Goal: Navigation & Orientation: Understand site structure

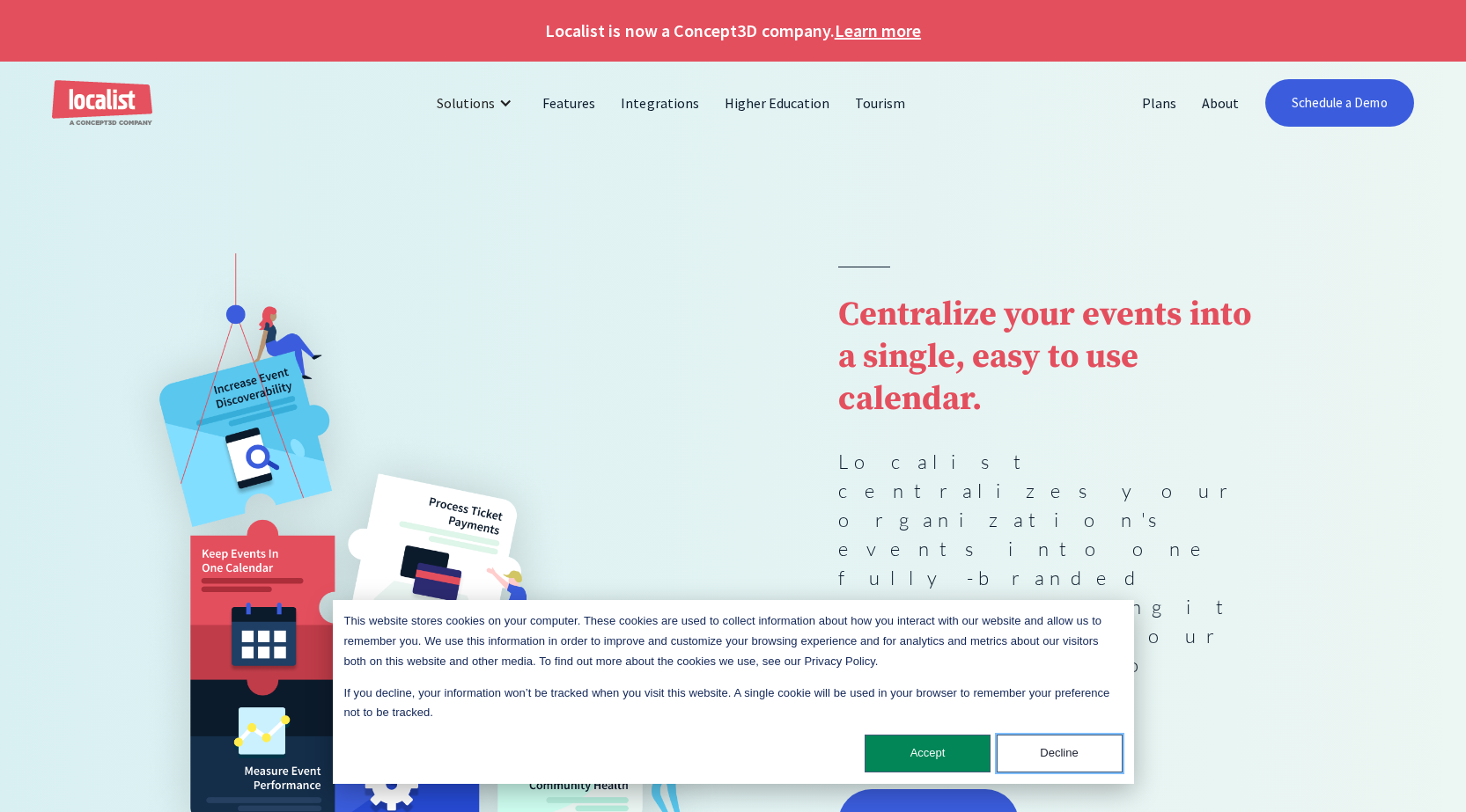
click at [1036, 757] on button "Decline" at bounding box center [1059, 753] width 126 height 38
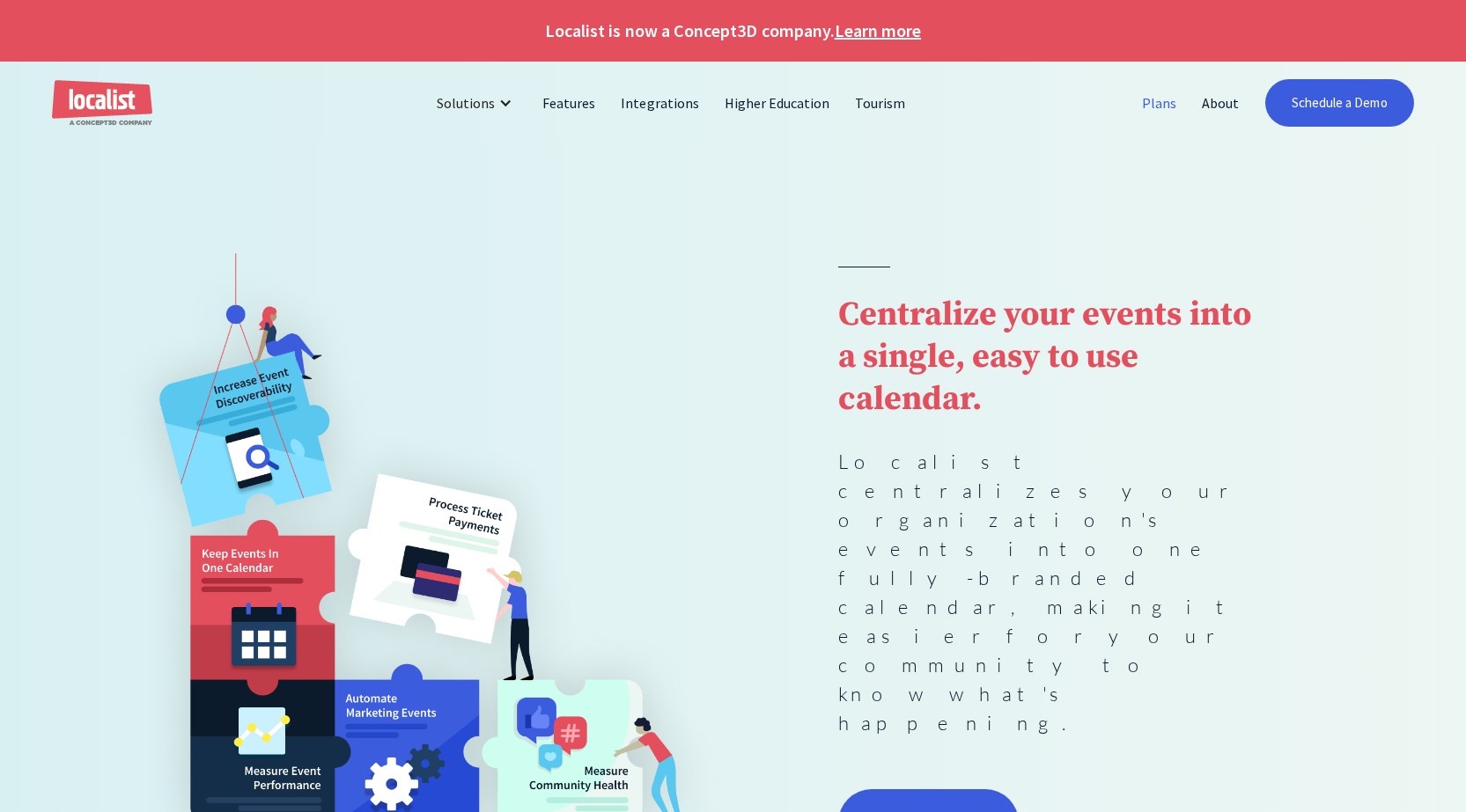
click at [1154, 101] on link "Plans" at bounding box center [1159, 103] width 60 height 42
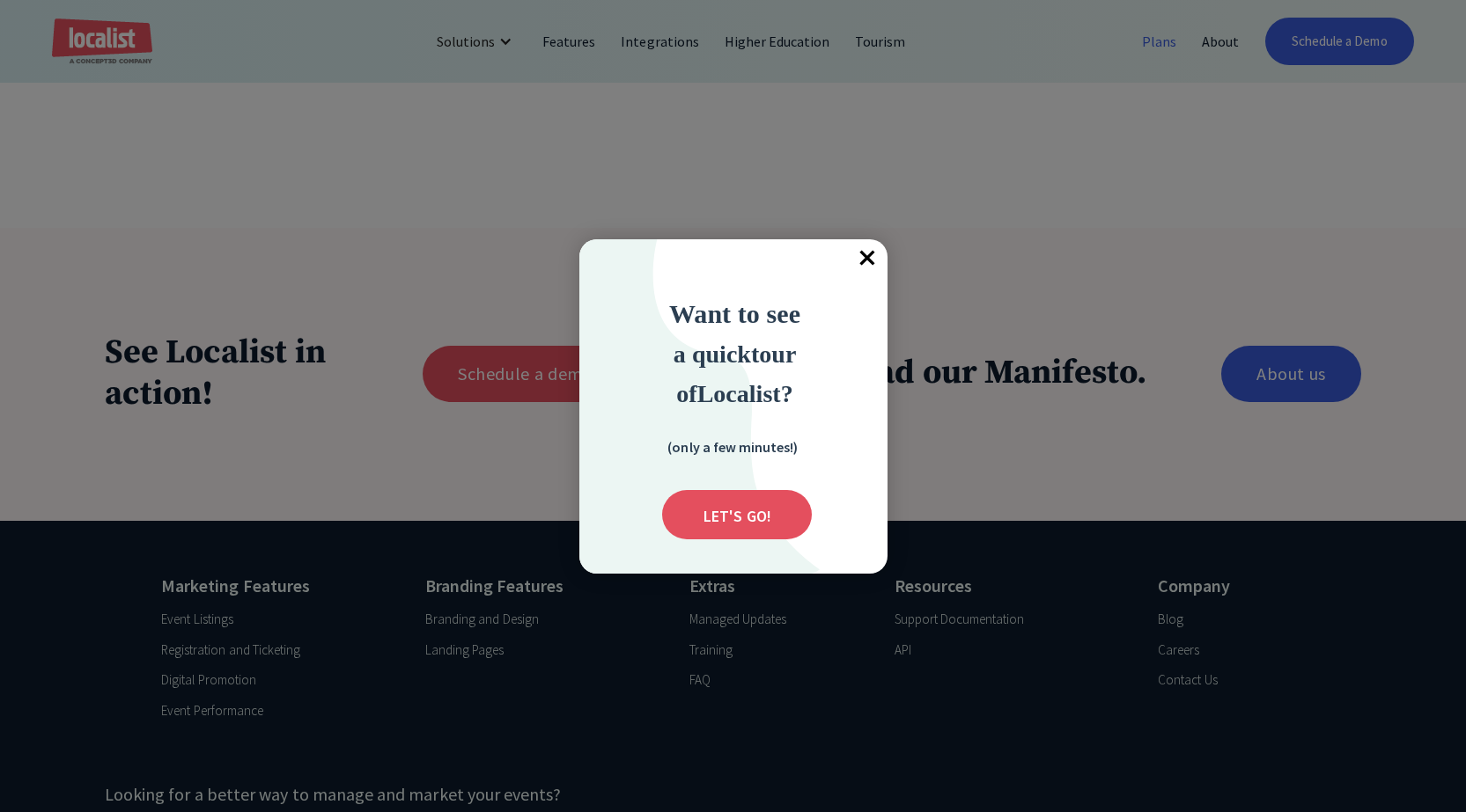
scroll to position [1585, 0]
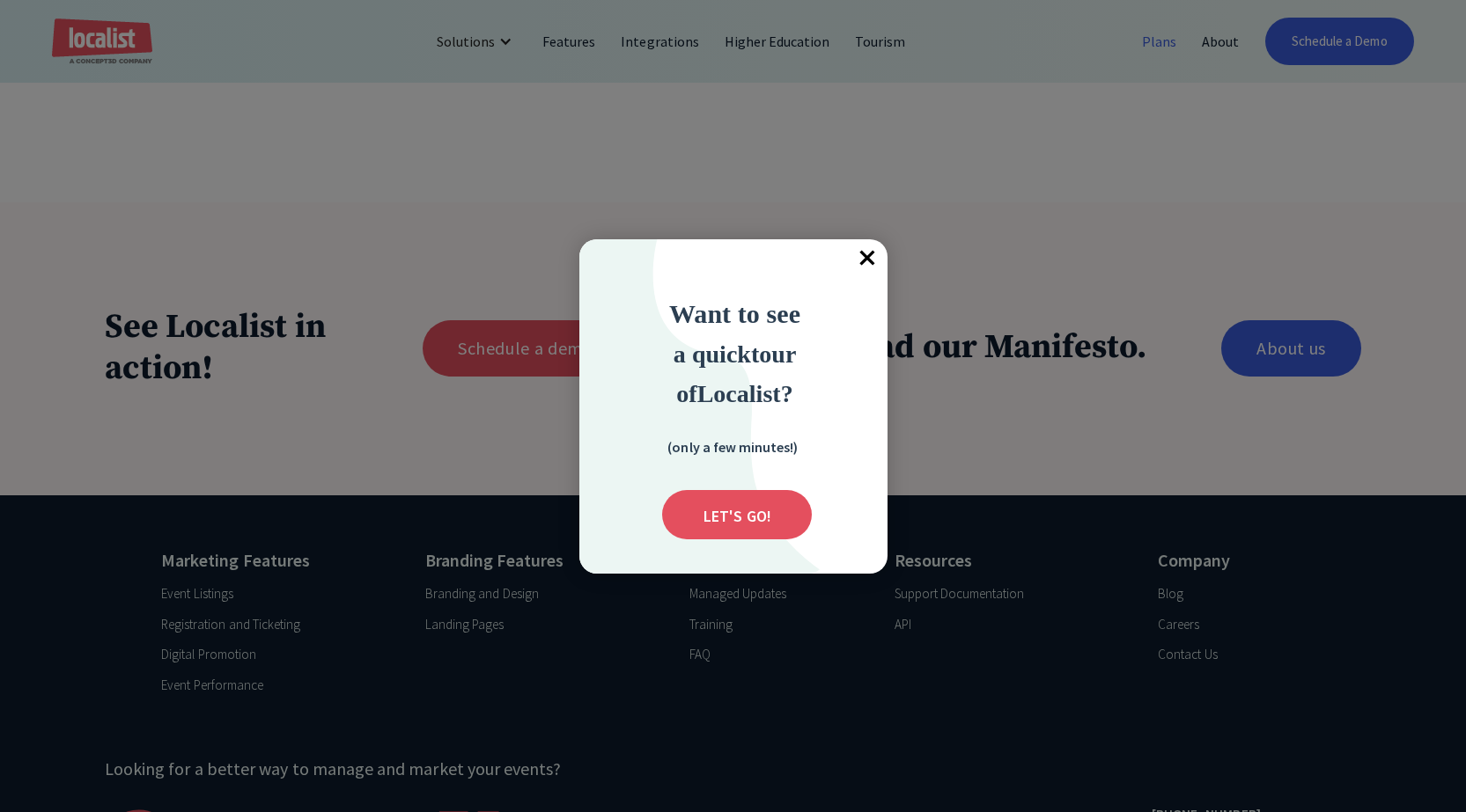
click at [867, 248] on span "×" at bounding box center [868, 259] width 39 height 39
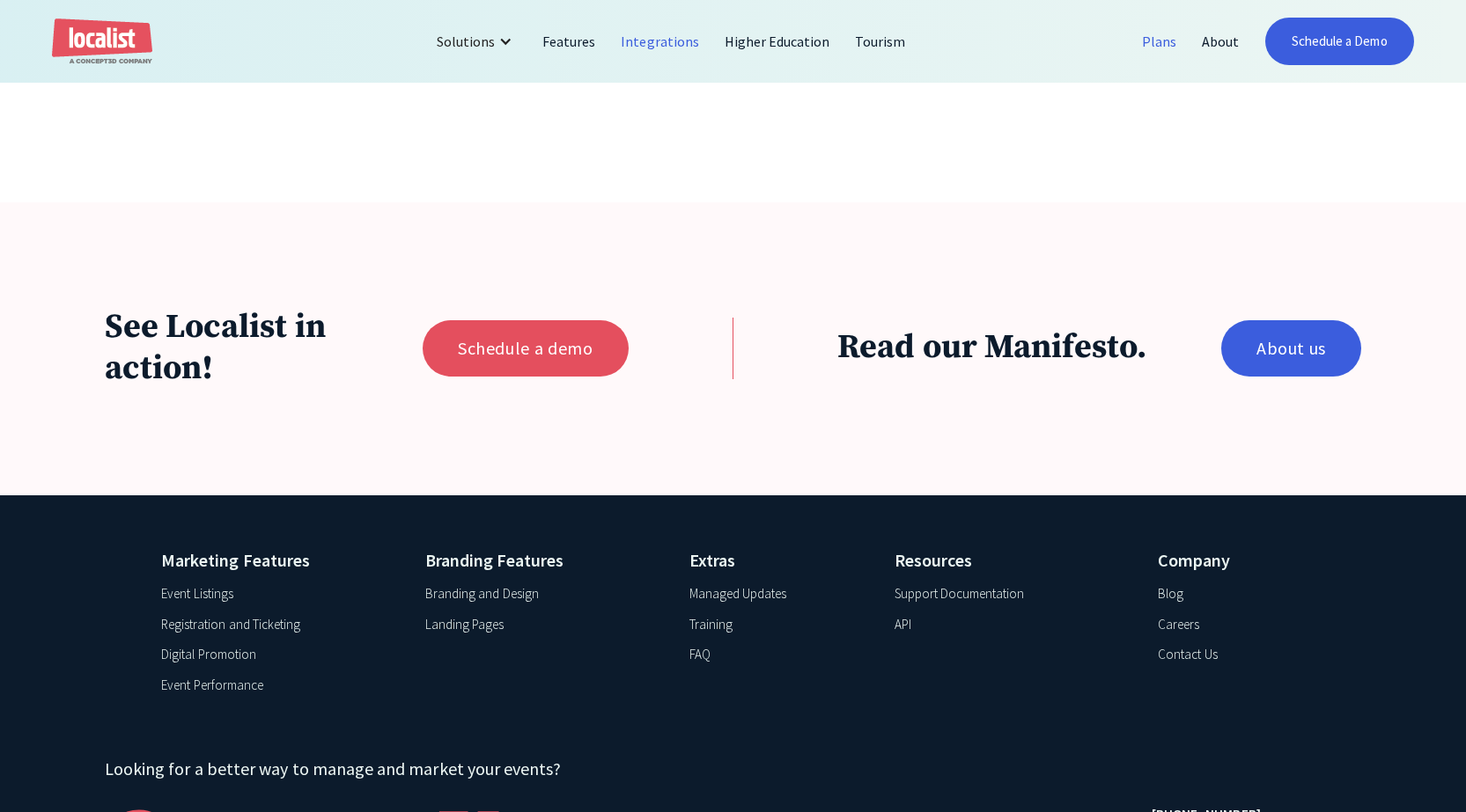
click at [674, 45] on link "Integrations" at bounding box center [660, 41] width 103 height 42
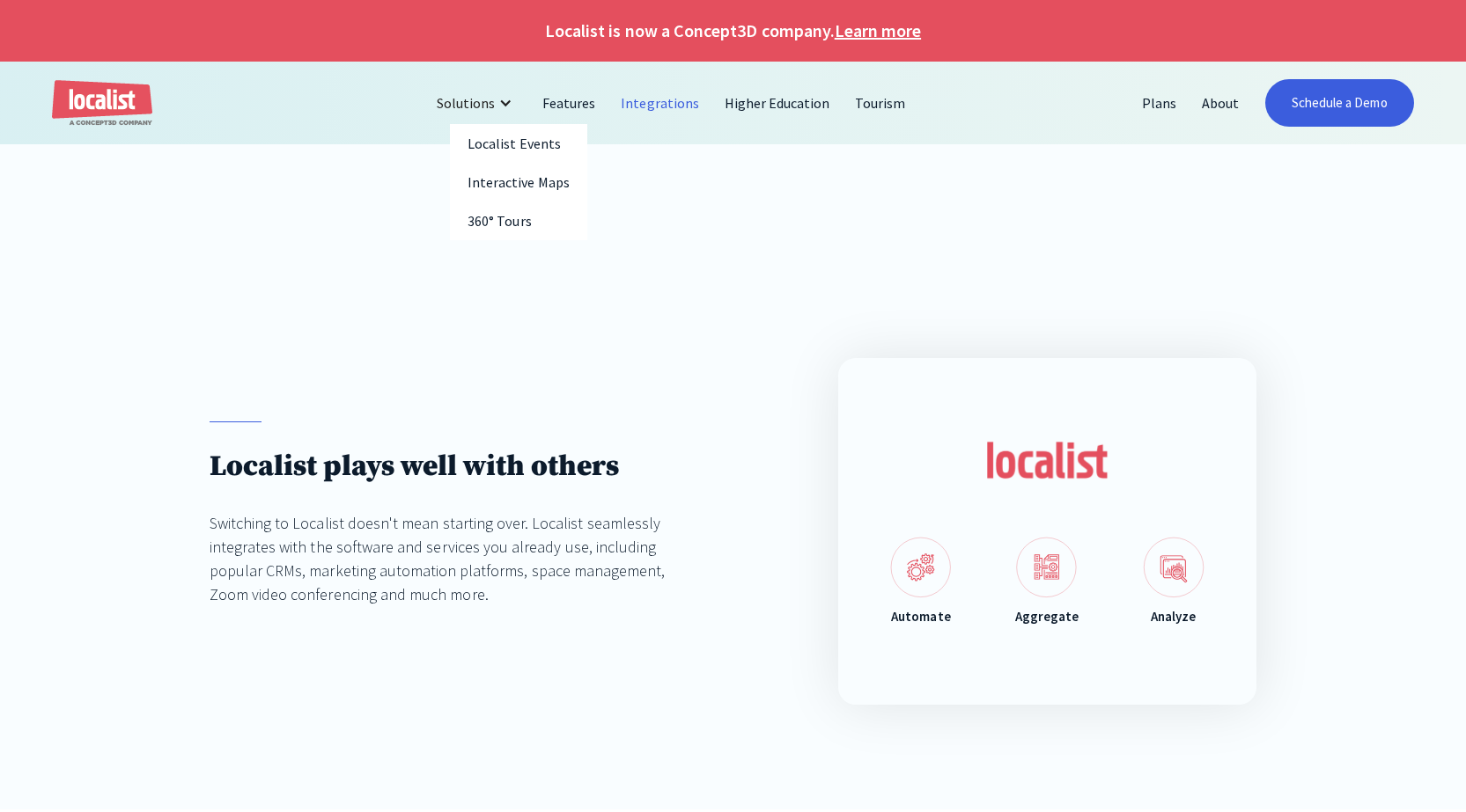
click at [482, 113] on div "Solutions" at bounding box center [465, 103] width 58 height 21
click at [480, 113] on div "Solutions" at bounding box center [465, 103] width 58 height 21
click at [487, 180] on link "Interactive Maps" at bounding box center [519, 182] width 138 height 39
click at [1219, 99] on link "About" at bounding box center [1221, 103] width 62 height 42
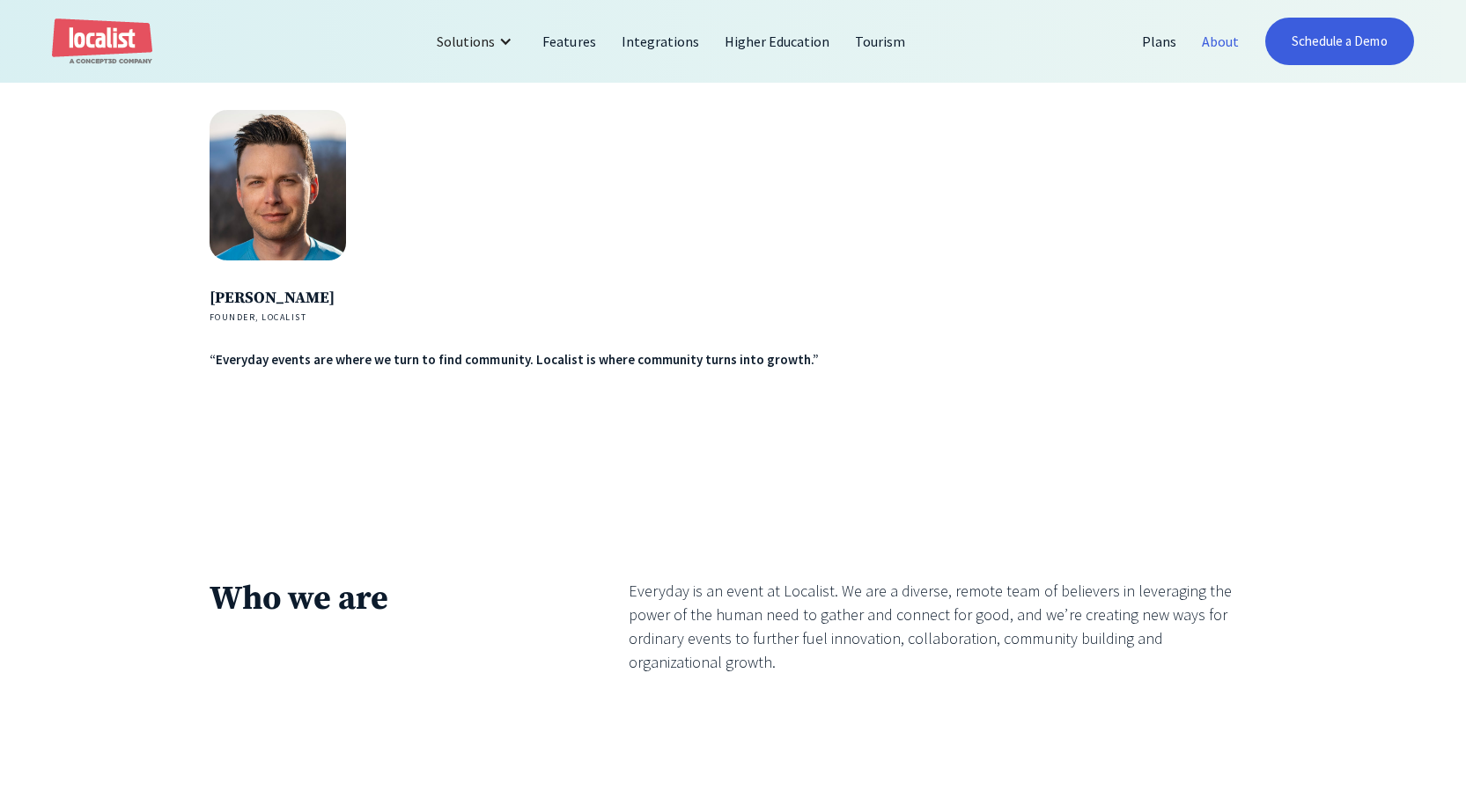
scroll to position [3168, 0]
